Goal: Information Seeking & Learning: Learn about a topic

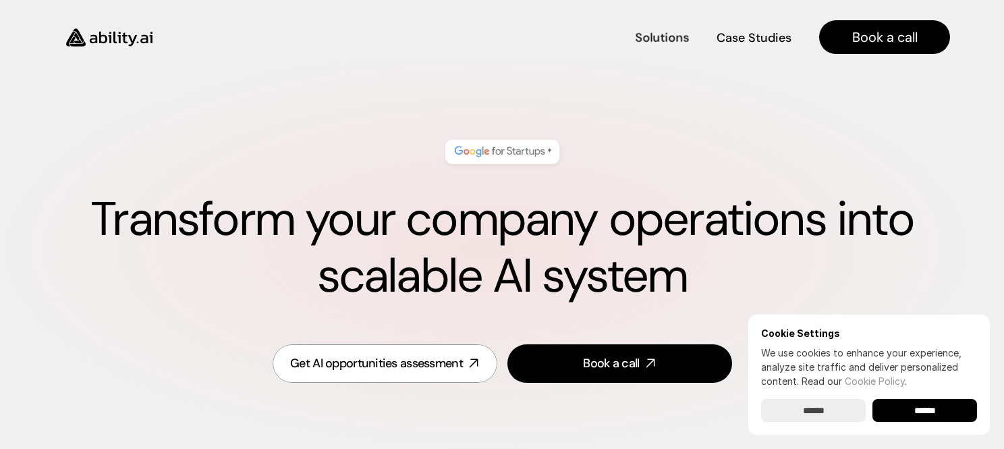
click at [665, 51] on nav "Solutions Solutions Case Studies Case Studies Book a call" at bounding box center [560, 37] width 779 height 34
click at [665, 47] on h4 "Solutions" at bounding box center [662, 55] width 54 height 17
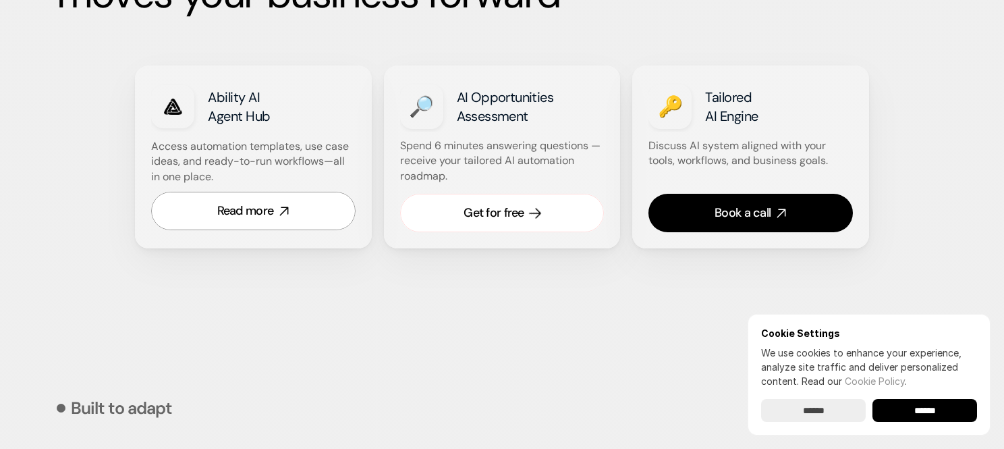
scroll to position [864, 0]
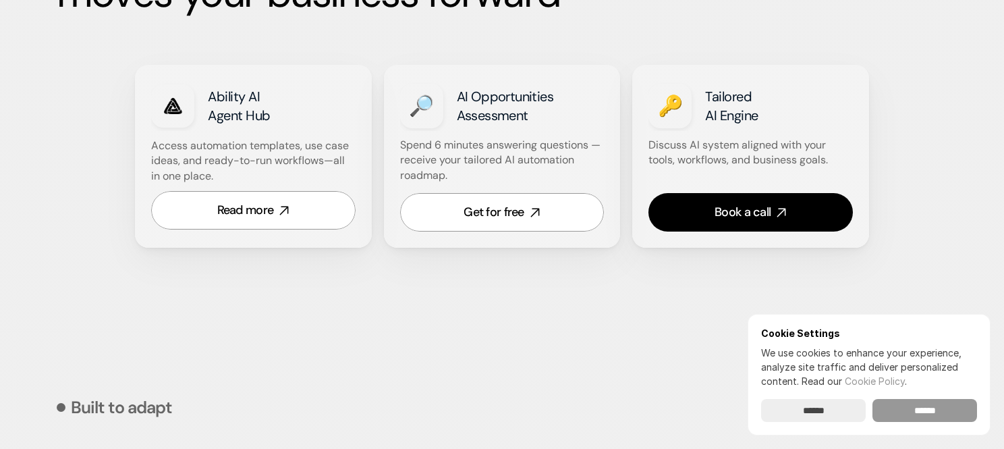
click at [895, 411] on input "******" at bounding box center [924, 410] width 105 height 23
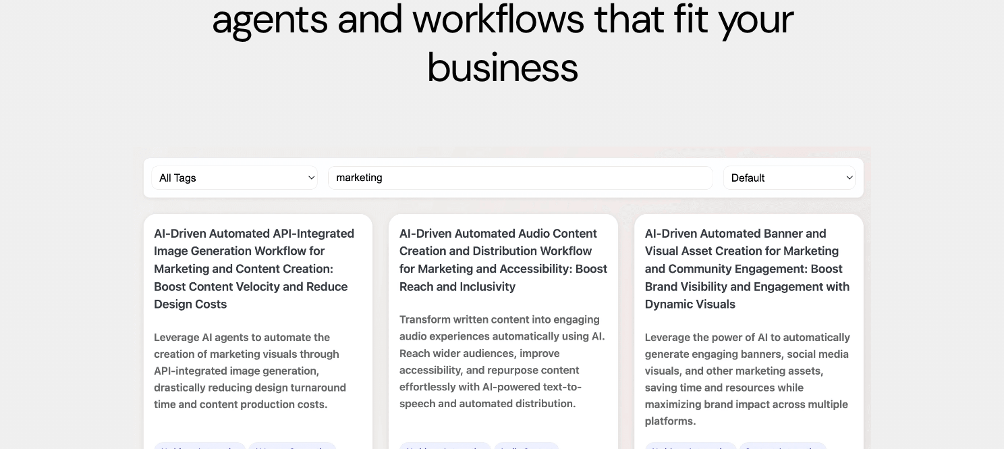
scroll to position [2021, 0]
click at [310, 173] on img at bounding box center [502, 354] width 742 height 416
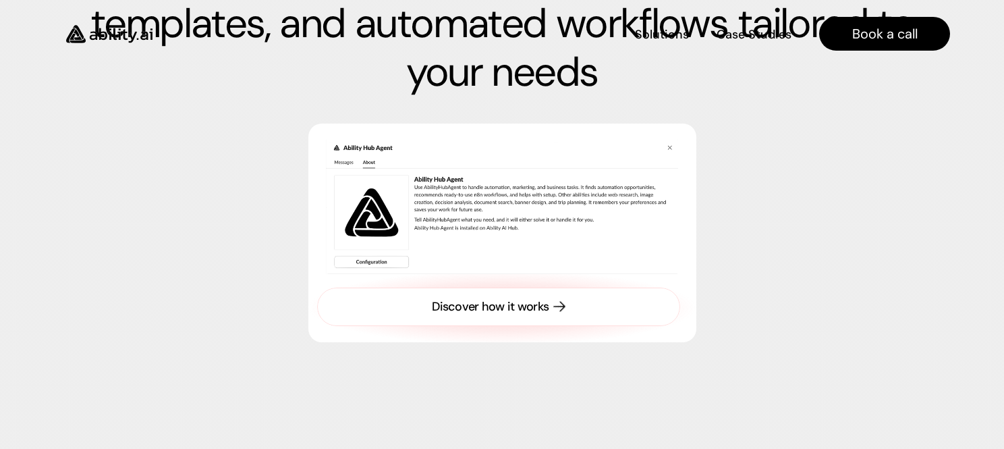
scroll to position [4252, 0]
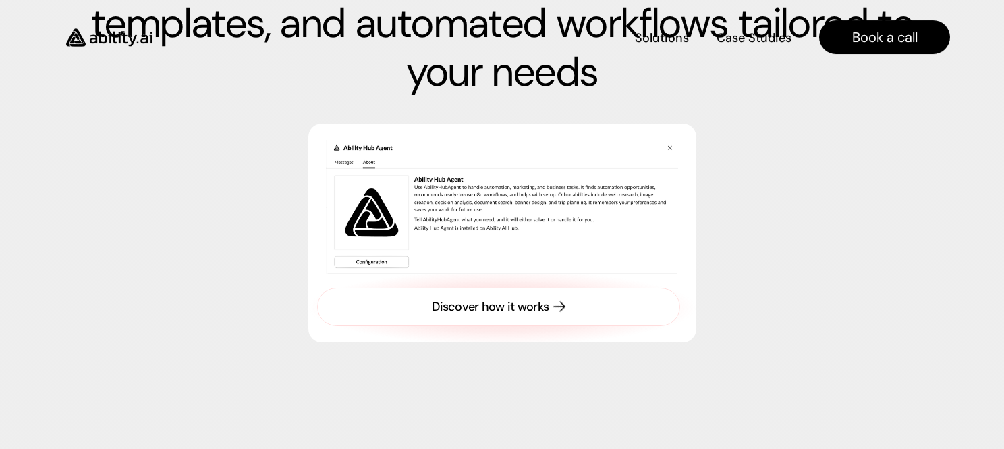
click at [459, 315] on div "Discover how it works" at bounding box center [490, 306] width 117 height 17
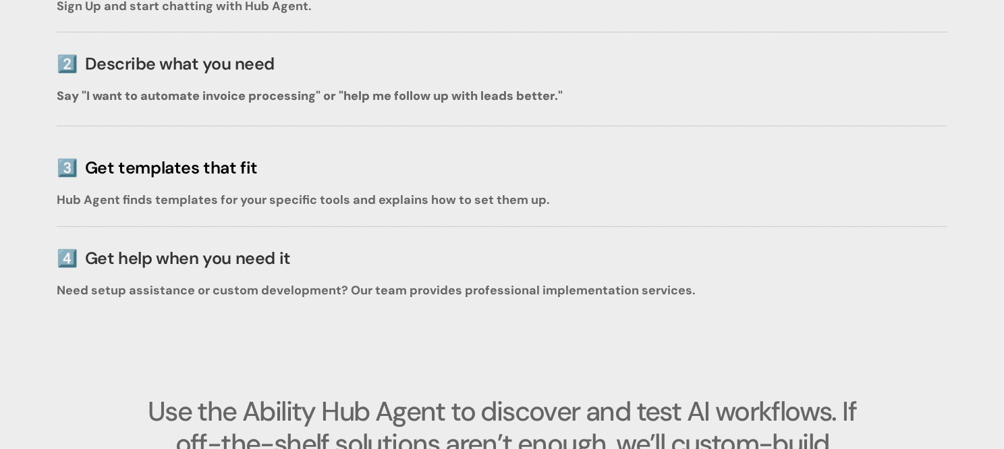
scroll to position [2708, 0]
